Goal: Task Accomplishment & Management: Understand process/instructions

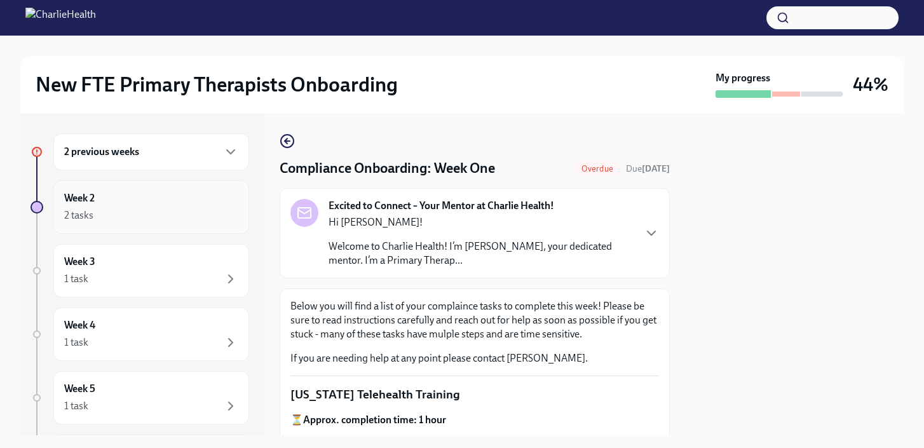
click at [141, 203] on div "Week 2 2 tasks" at bounding box center [151, 207] width 174 height 32
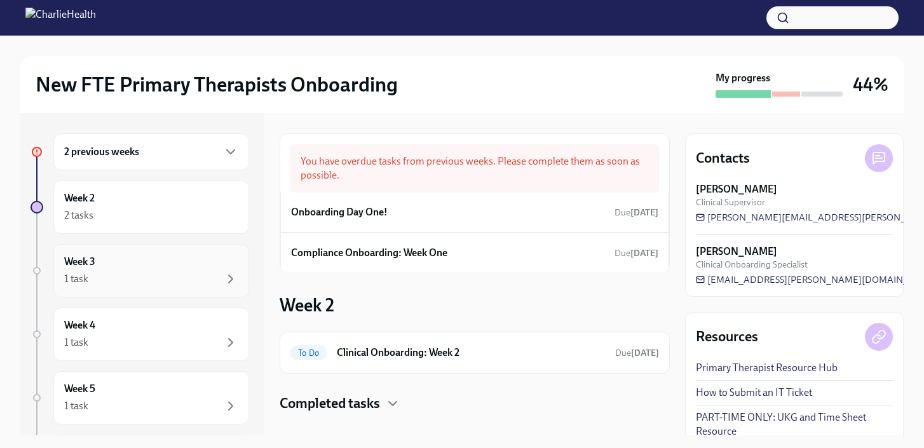
click at [127, 260] on div "Week 3 1 task" at bounding box center [151, 271] width 174 height 32
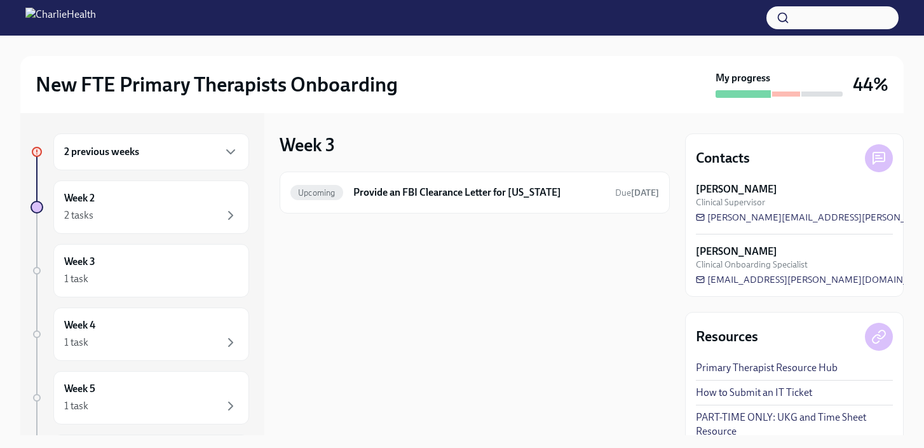
click at [153, 158] on div "2 previous weeks" at bounding box center [151, 151] width 174 height 15
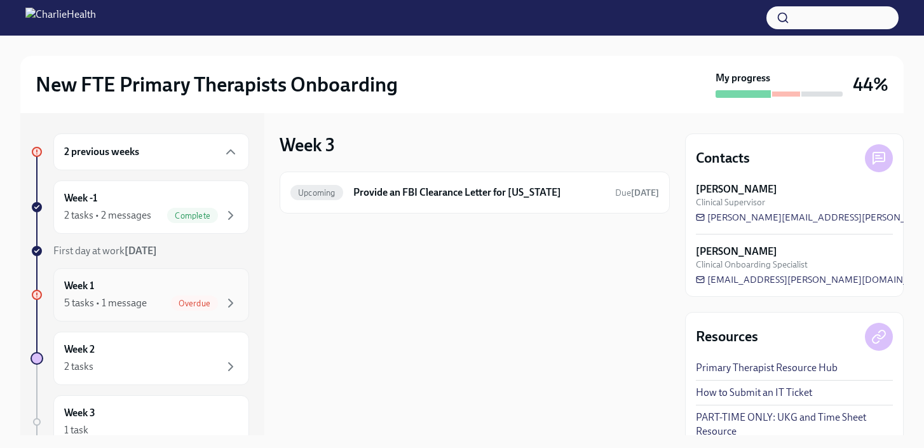
click at [185, 308] on div "Overdue" at bounding box center [194, 303] width 47 height 15
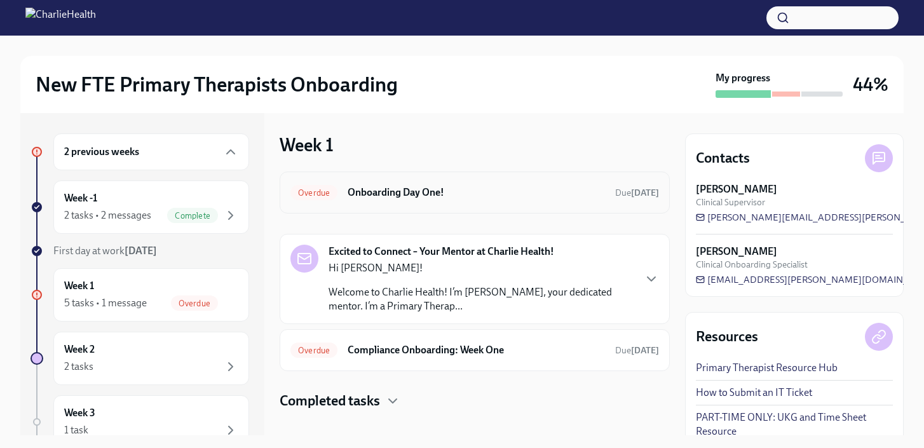
click at [432, 200] on div "Overdue Onboarding Day One! Due 6 days ago" at bounding box center [475, 192] width 369 height 20
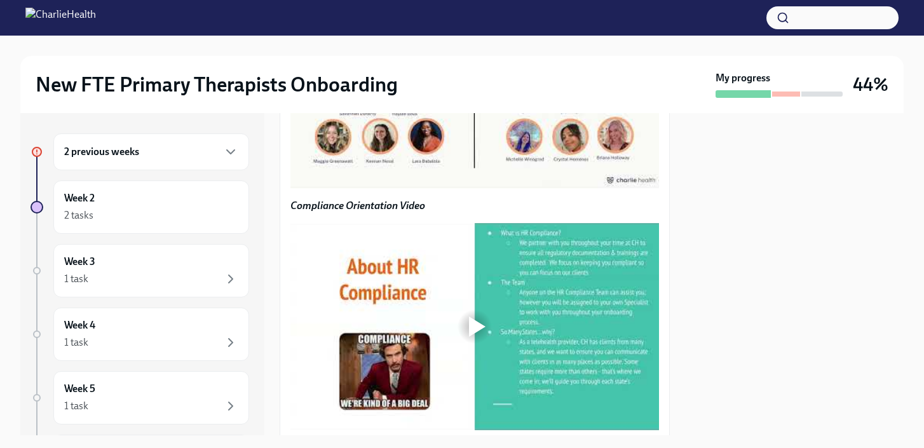
scroll to position [1003, 0]
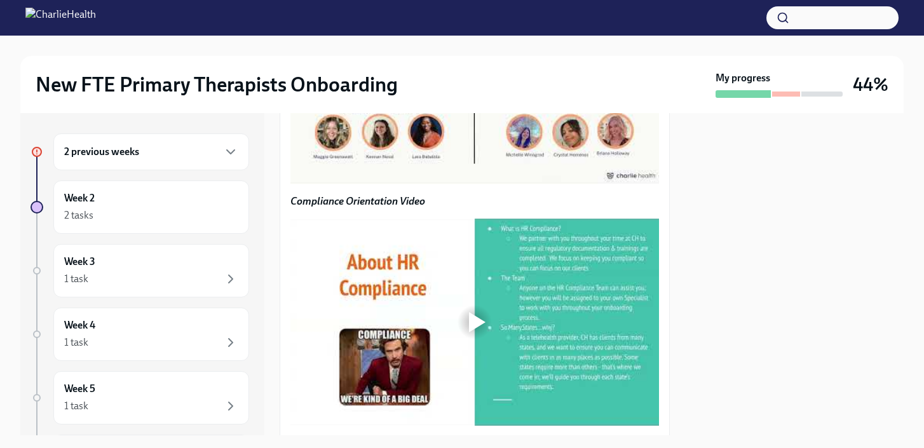
click at [474, 91] on div at bounding box center [477, 81] width 17 height 20
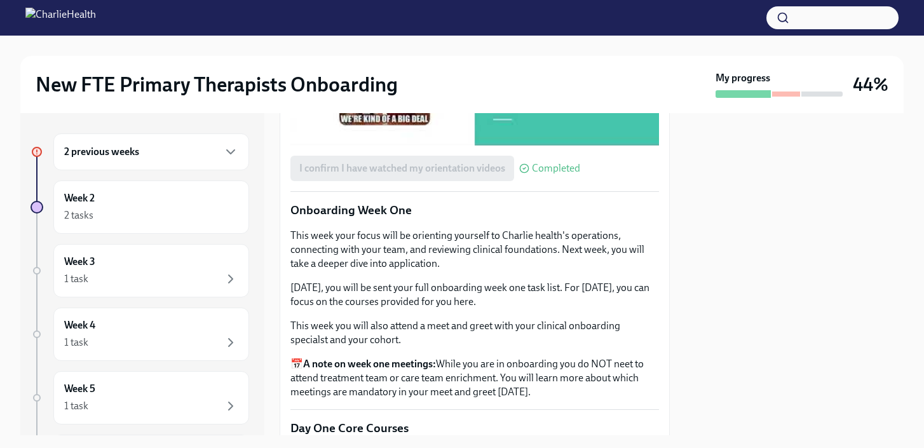
scroll to position [1292, 0]
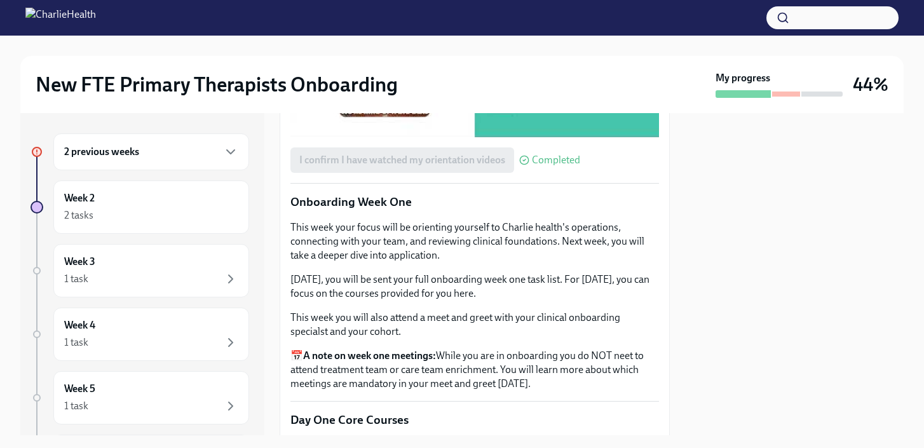
click at [473, 44] on div at bounding box center [477, 34] width 17 height 20
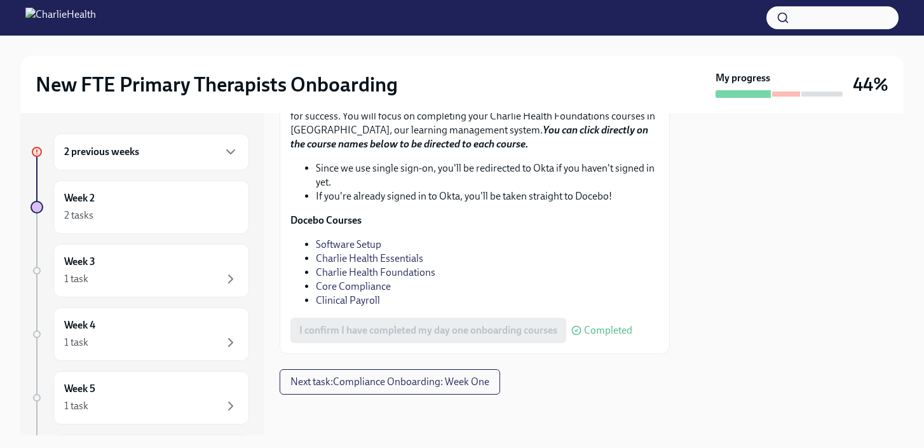
scroll to position [1823, 0]
click at [343, 379] on span "Next task : Compliance Onboarding: Week One" at bounding box center [390, 382] width 199 height 13
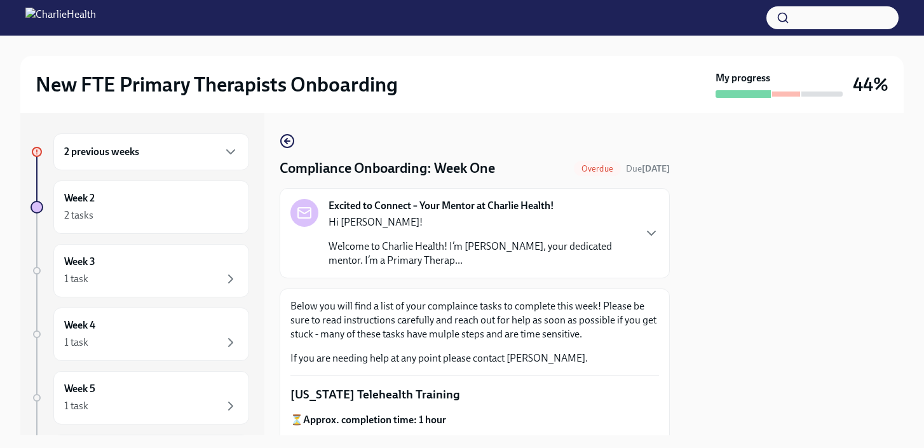
click at [587, 163] on div "Overdue" at bounding box center [597, 168] width 47 height 15
click at [629, 167] on span "Due 2 days ago" at bounding box center [648, 168] width 44 height 11
click at [633, 231] on div "Hi Ashley! Welcome to Charlie Health! I’m Amber Latham, your dedicated mentor. …" at bounding box center [481, 242] width 305 height 52
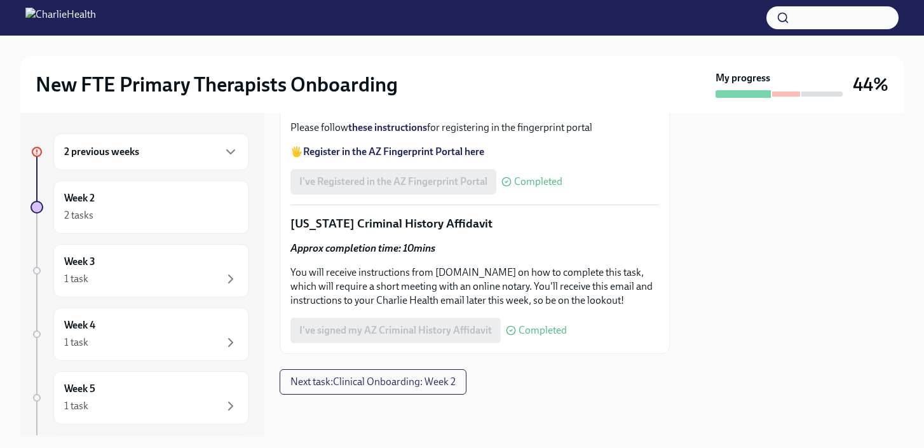
scroll to position [2129, 0]
click at [451, 382] on span "Next task : Clinical Onboarding: Week 2" at bounding box center [373, 382] width 165 height 13
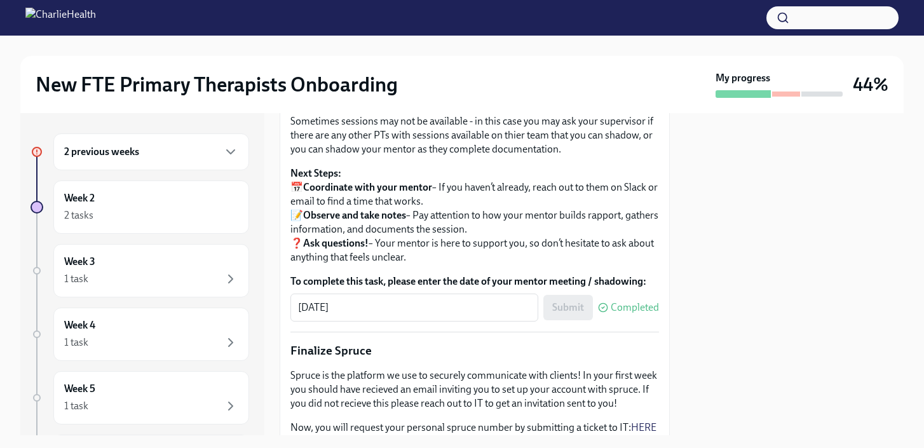
scroll to position [1527, 0]
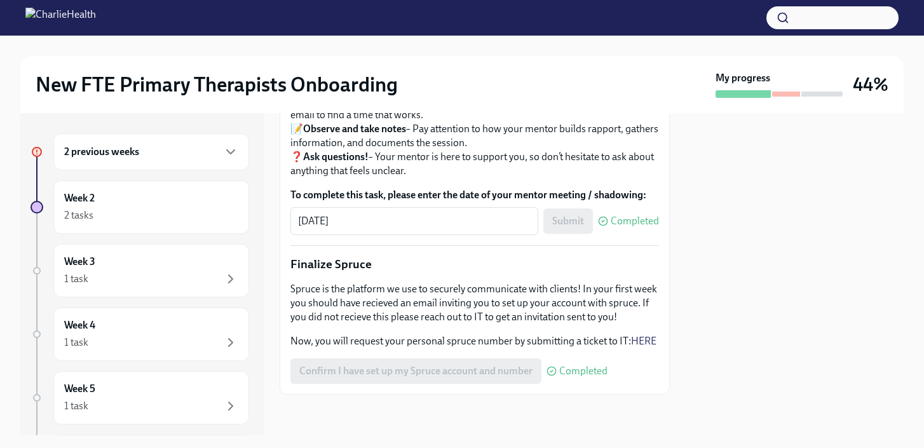
click at [786, 95] on div at bounding box center [786, 94] width 28 height 5
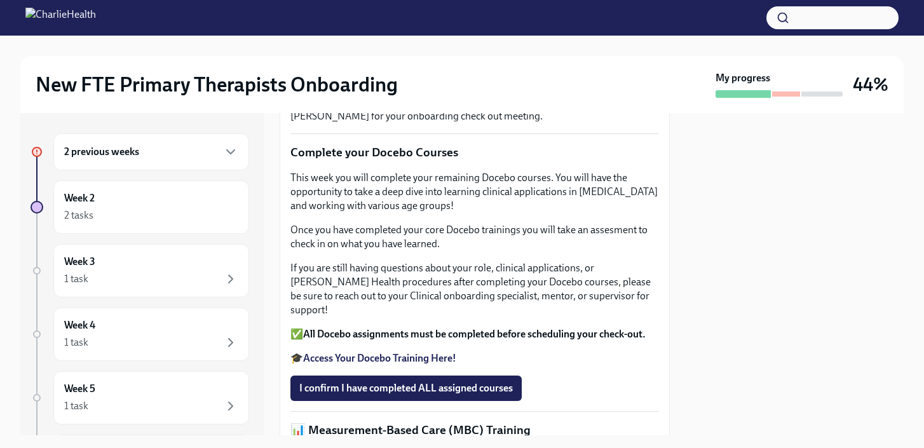
scroll to position [0, 0]
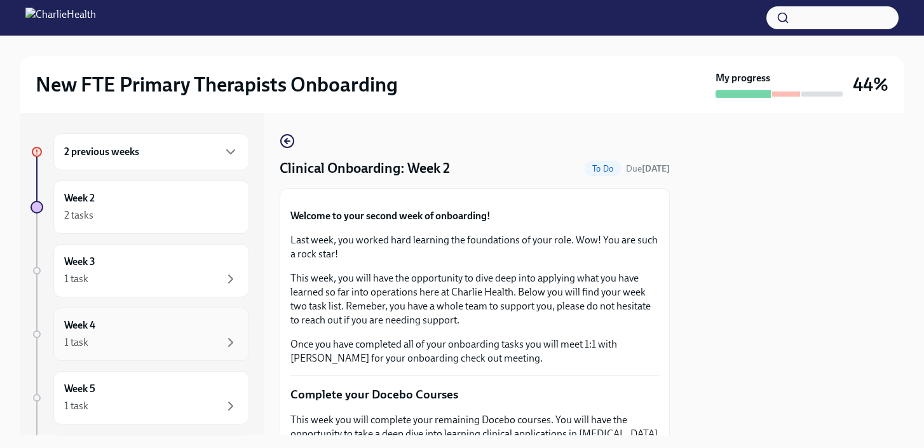
click at [150, 323] on div "Week 4 1 task" at bounding box center [151, 335] width 174 height 32
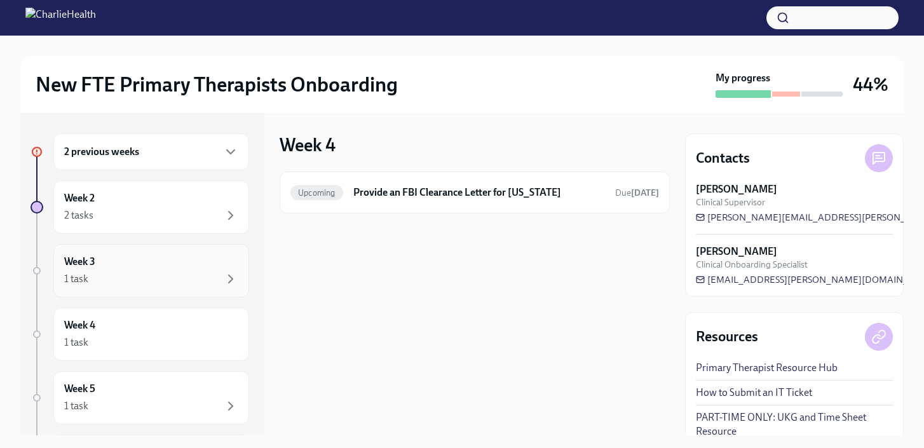
click at [150, 284] on div "1 task" at bounding box center [151, 278] width 174 height 15
click at [151, 231] on div "Week 2 2 tasks" at bounding box center [151, 207] width 196 height 53
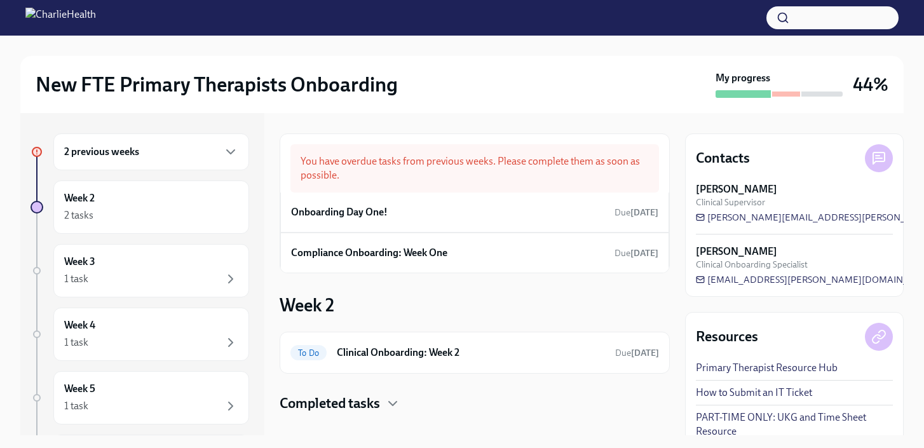
click at [465, 158] on div "You have overdue tasks from previous weeks. Please complete them as soon as pos…" at bounding box center [475, 168] width 369 height 48
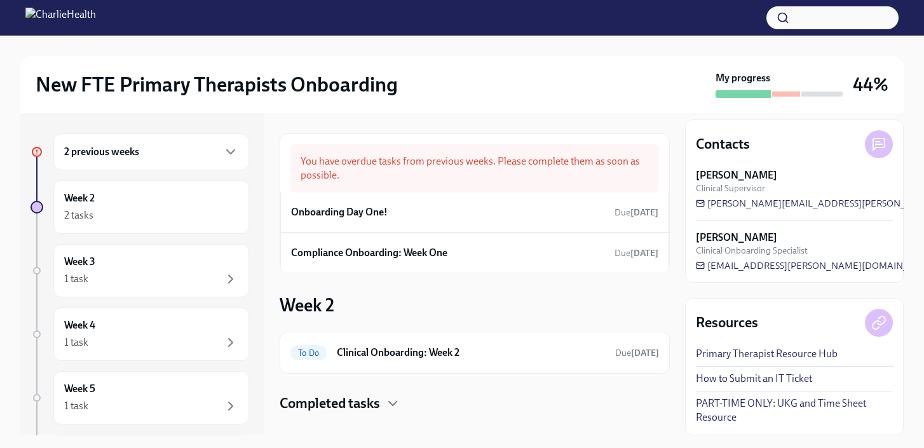
click at [156, 164] on div "2 previous weeks" at bounding box center [151, 152] width 196 height 37
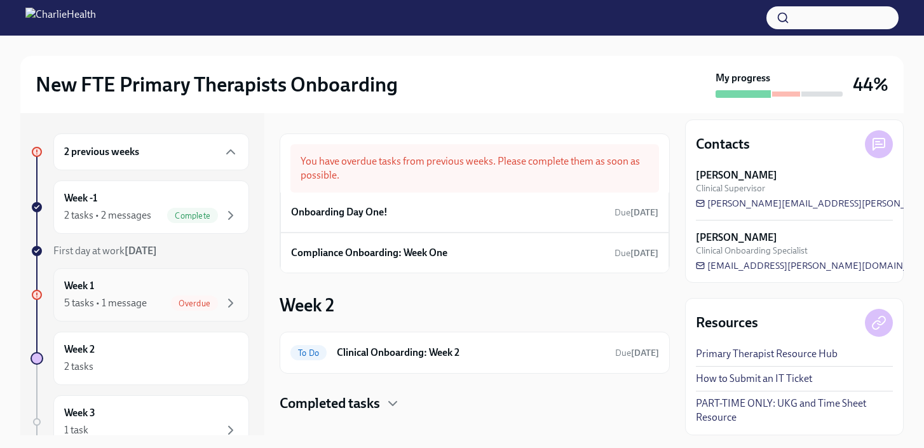
click at [207, 305] on span "Overdue" at bounding box center [194, 304] width 47 height 10
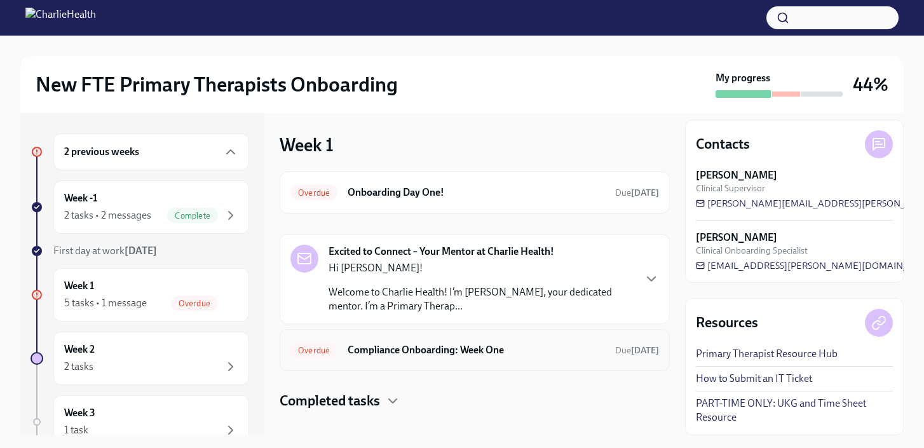
click at [433, 354] on h6 "Compliance Onboarding: Week One" at bounding box center [476, 350] width 257 height 14
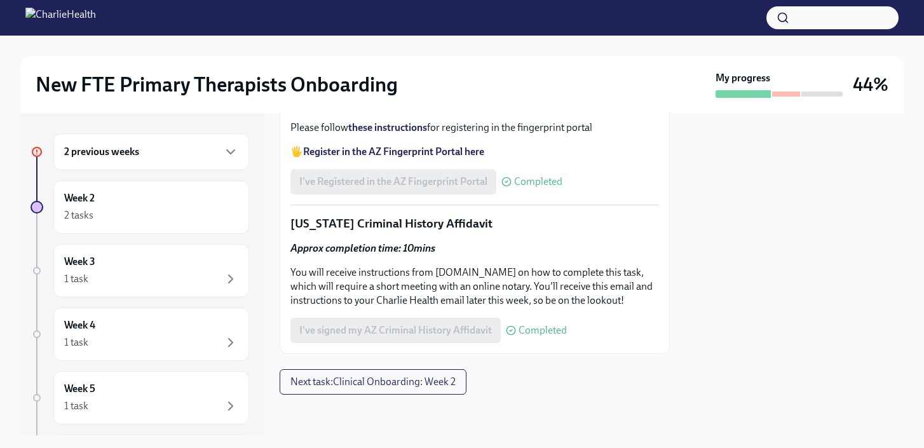
scroll to position [1920, 0]
click at [425, 387] on span "Next task : Clinical Onboarding: Week 2" at bounding box center [373, 382] width 165 height 13
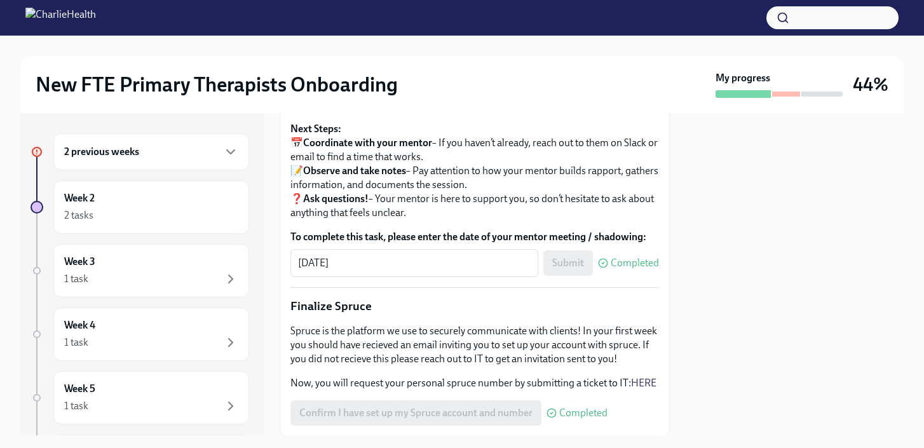
scroll to position [1527, 0]
